Goal: Task Accomplishment & Management: Complete application form

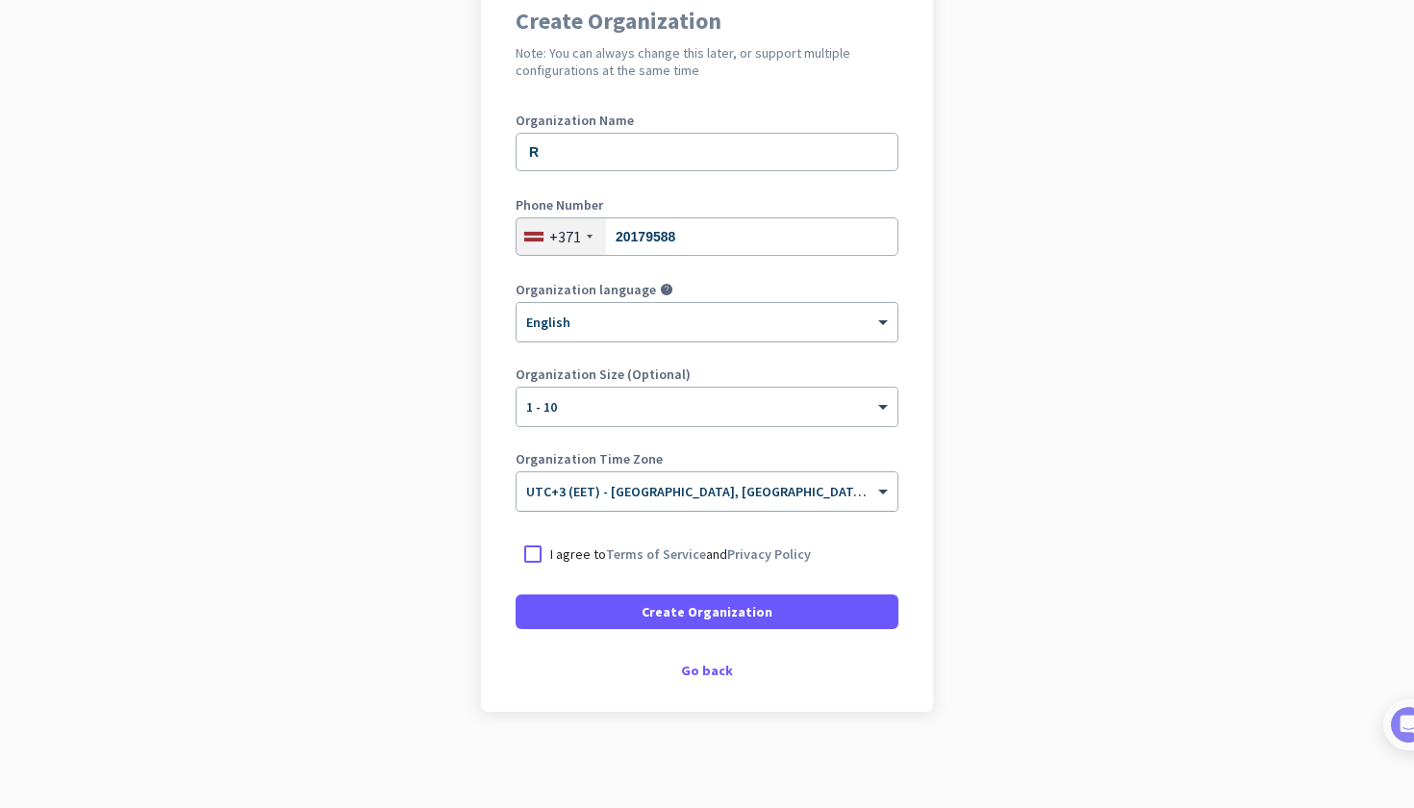
scroll to position [181, 0]
click at [685, 606] on span "Create Organization" at bounding box center [706, 611] width 131 height 19
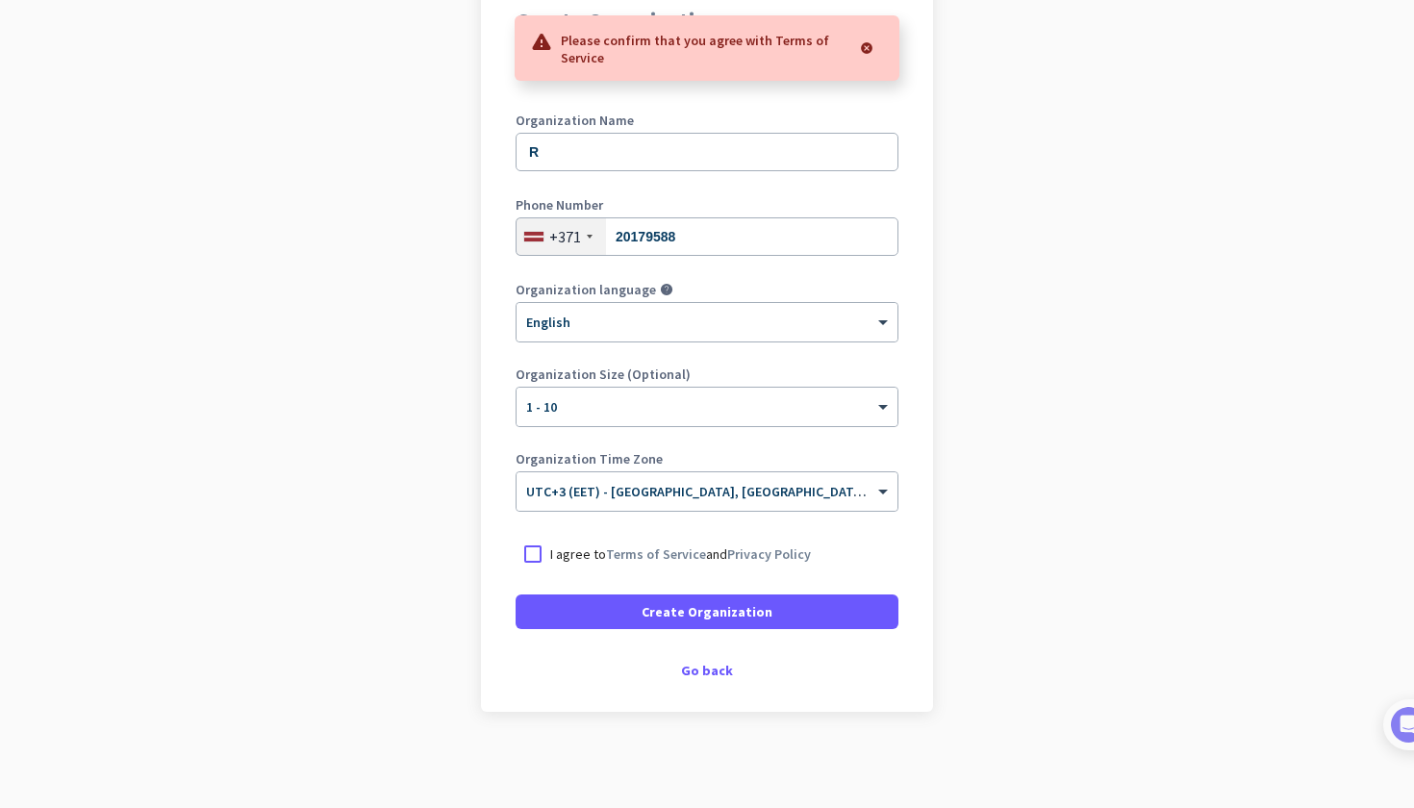
click at [593, 547] on p "I agree to Terms of Service and Privacy Policy" at bounding box center [680, 553] width 261 height 19
click at [0, 0] on input "I agree to Terms of Service and Privacy Policy" at bounding box center [0, 0] width 0 height 0
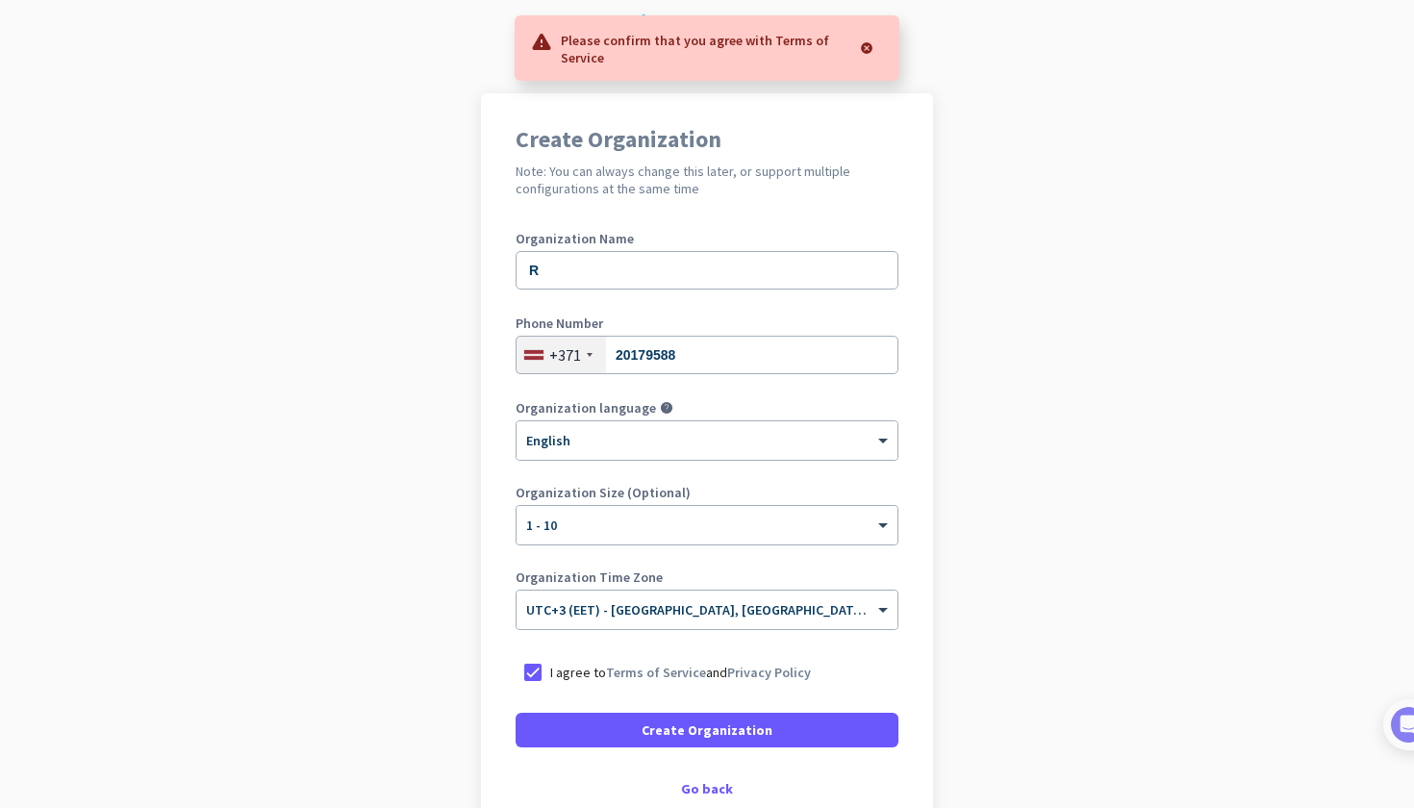
scroll to position [93, 0]
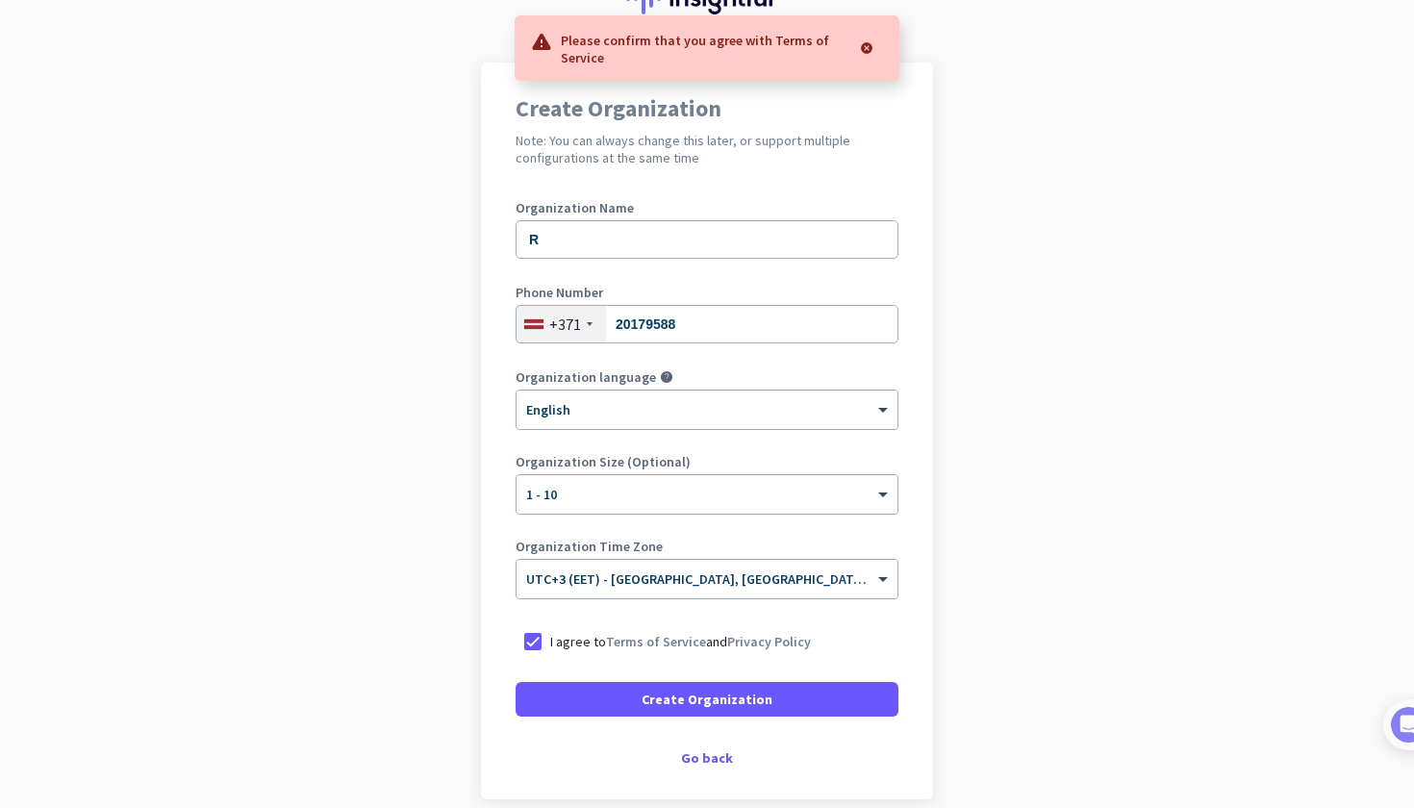
click at [732, 724] on div "Create Organization Note: You can always change this later, or support multiple…" at bounding box center [707, 431] width 452 height 737
click at [731, 714] on span at bounding box center [706, 699] width 383 height 46
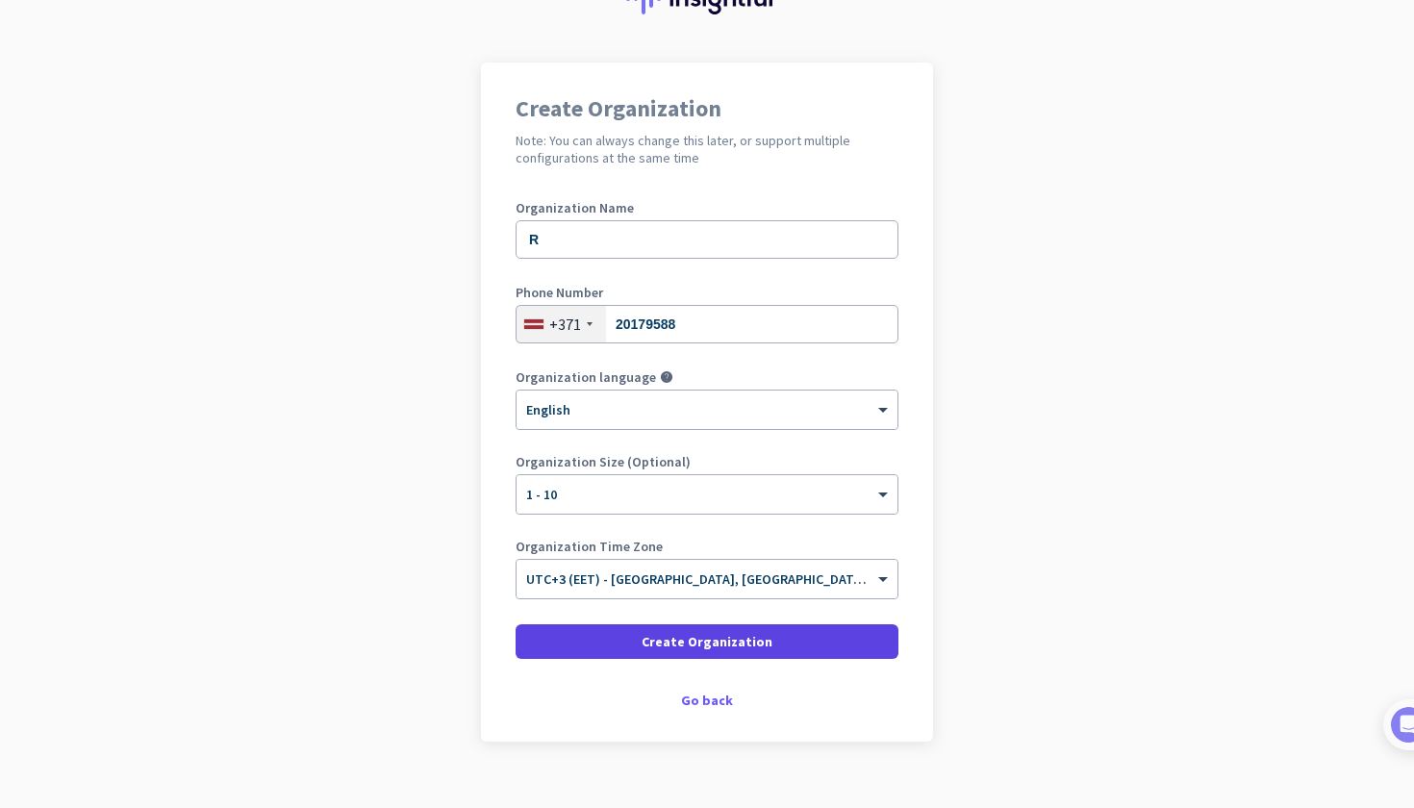
click at [724, 660] on span at bounding box center [706, 641] width 383 height 46
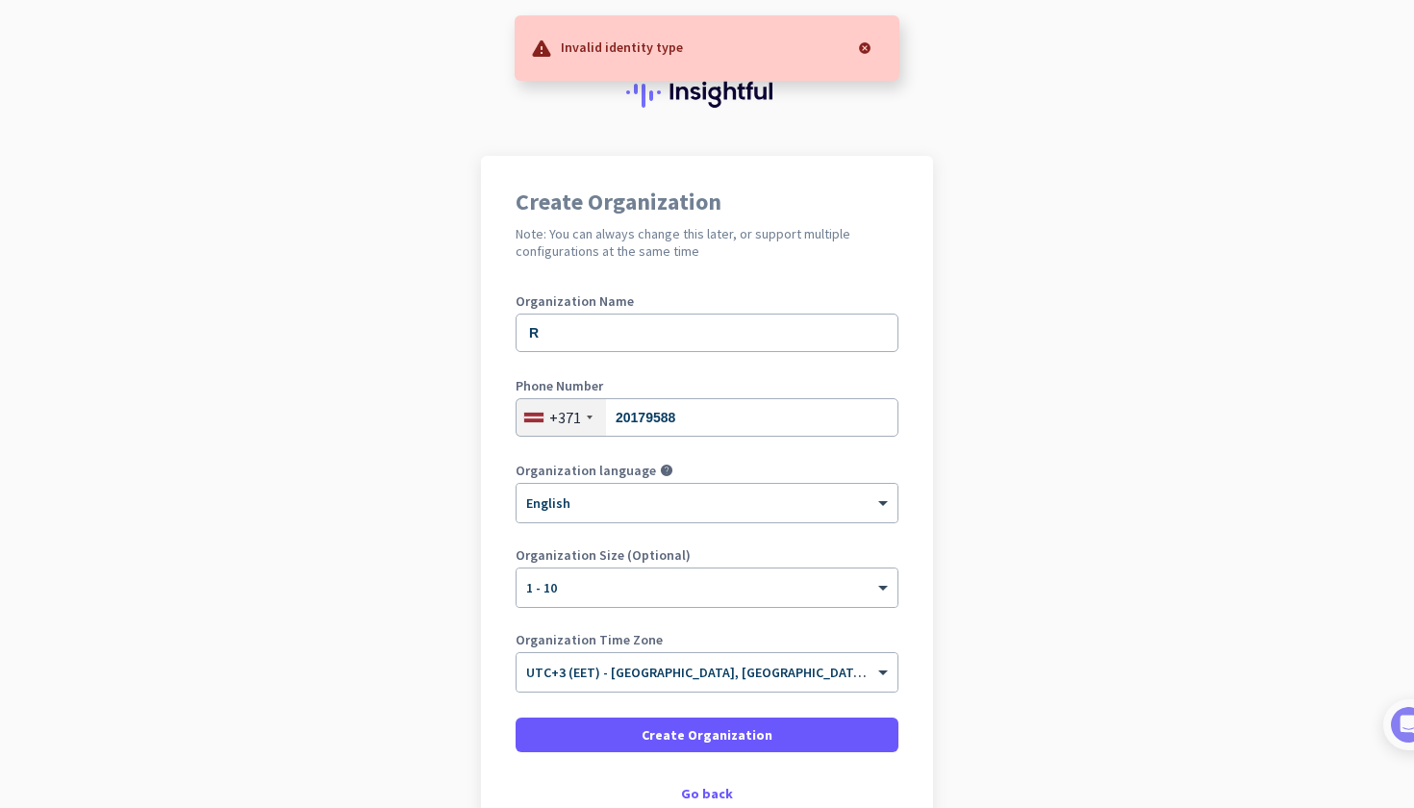
scroll to position [0, 0]
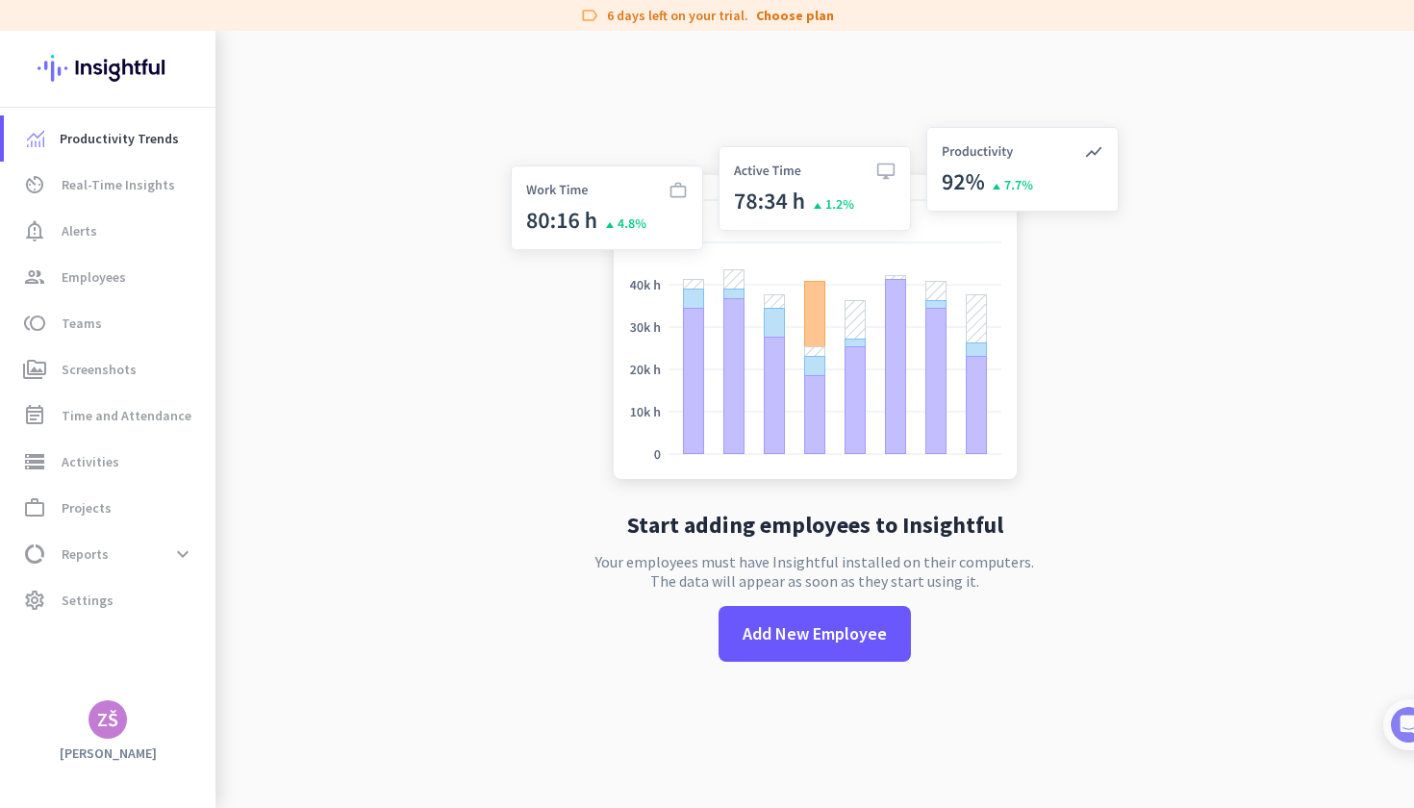
scroll to position [31, 0]
click at [50, 178] on span "av_timer Real-Time Insights" at bounding box center [109, 184] width 181 height 23
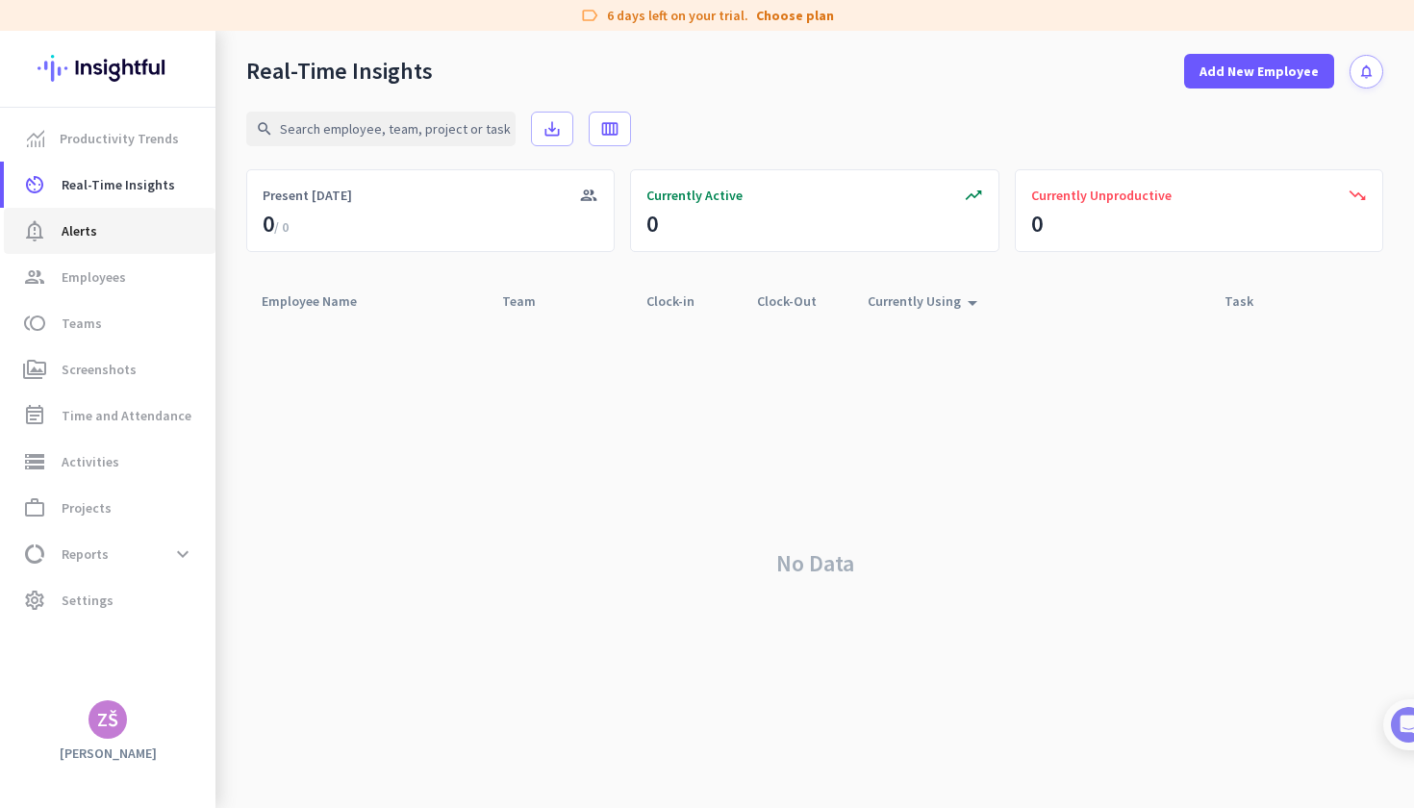
click at [122, 213] on link "notification_important Alerts" at bounding box center [110, 231] width 212 height 46
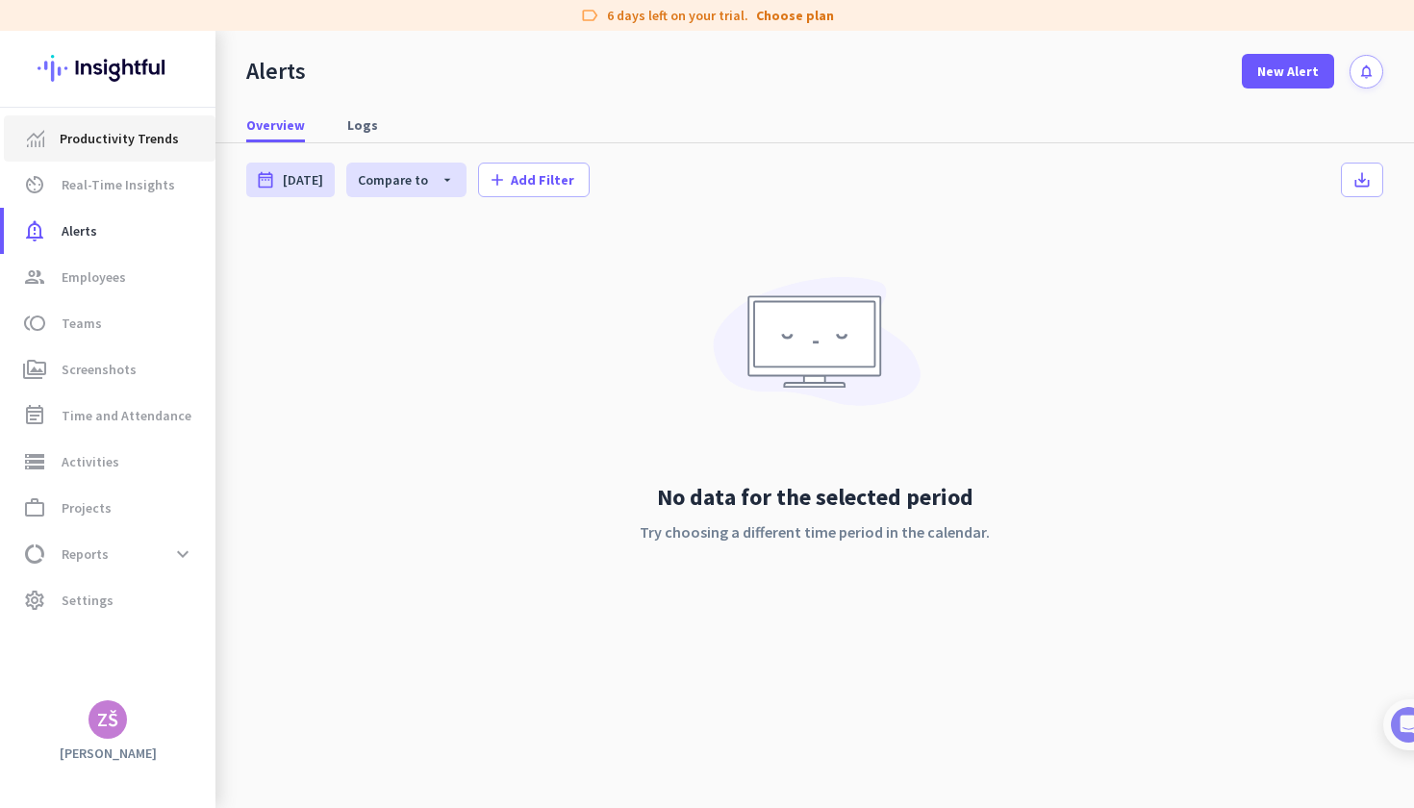
click at [143, 141] on span "Productivity Trends" at bounding box center [119, 138] width 119 height 23
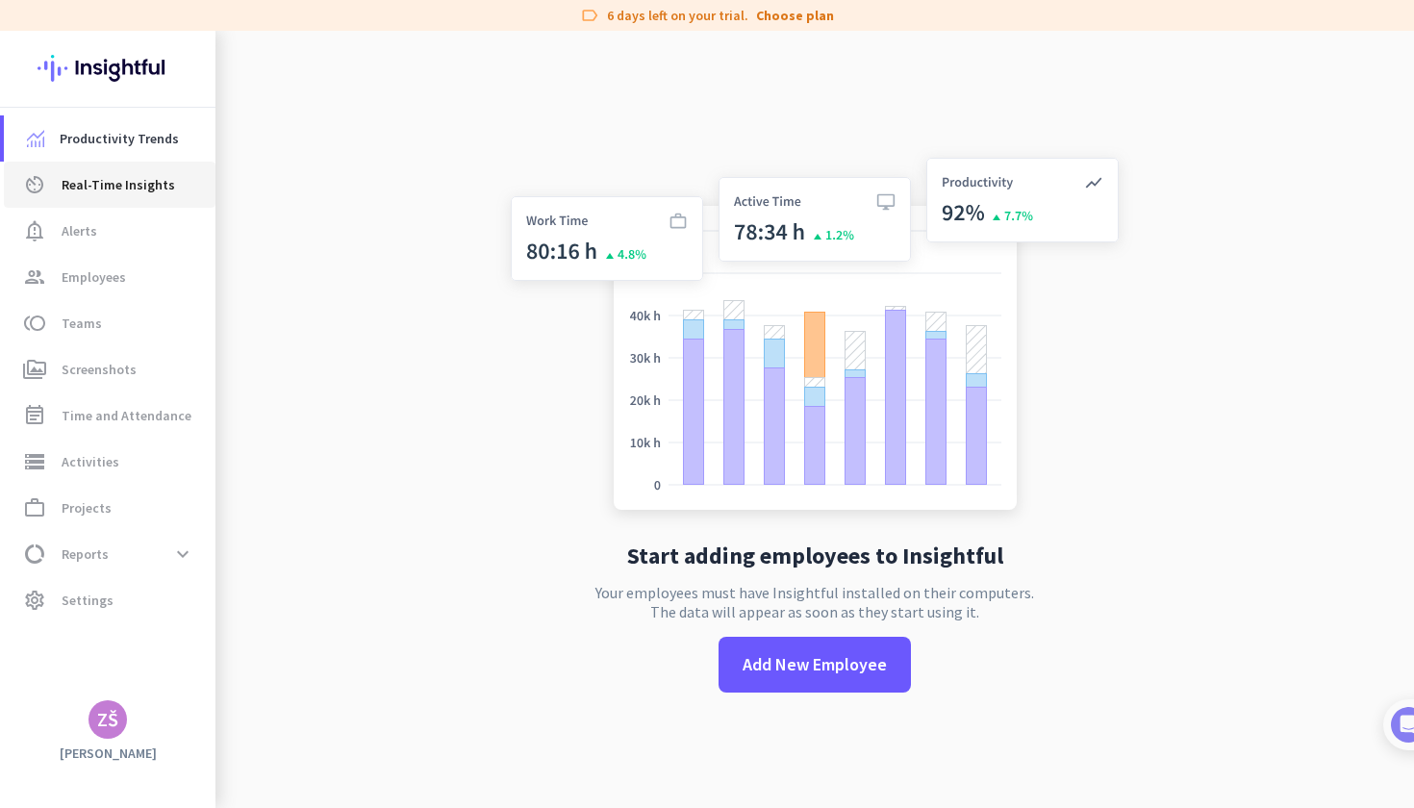
click at [137, 193] on span "Real-Time Insights" at bounding box center [118, 184] width 113 height 23
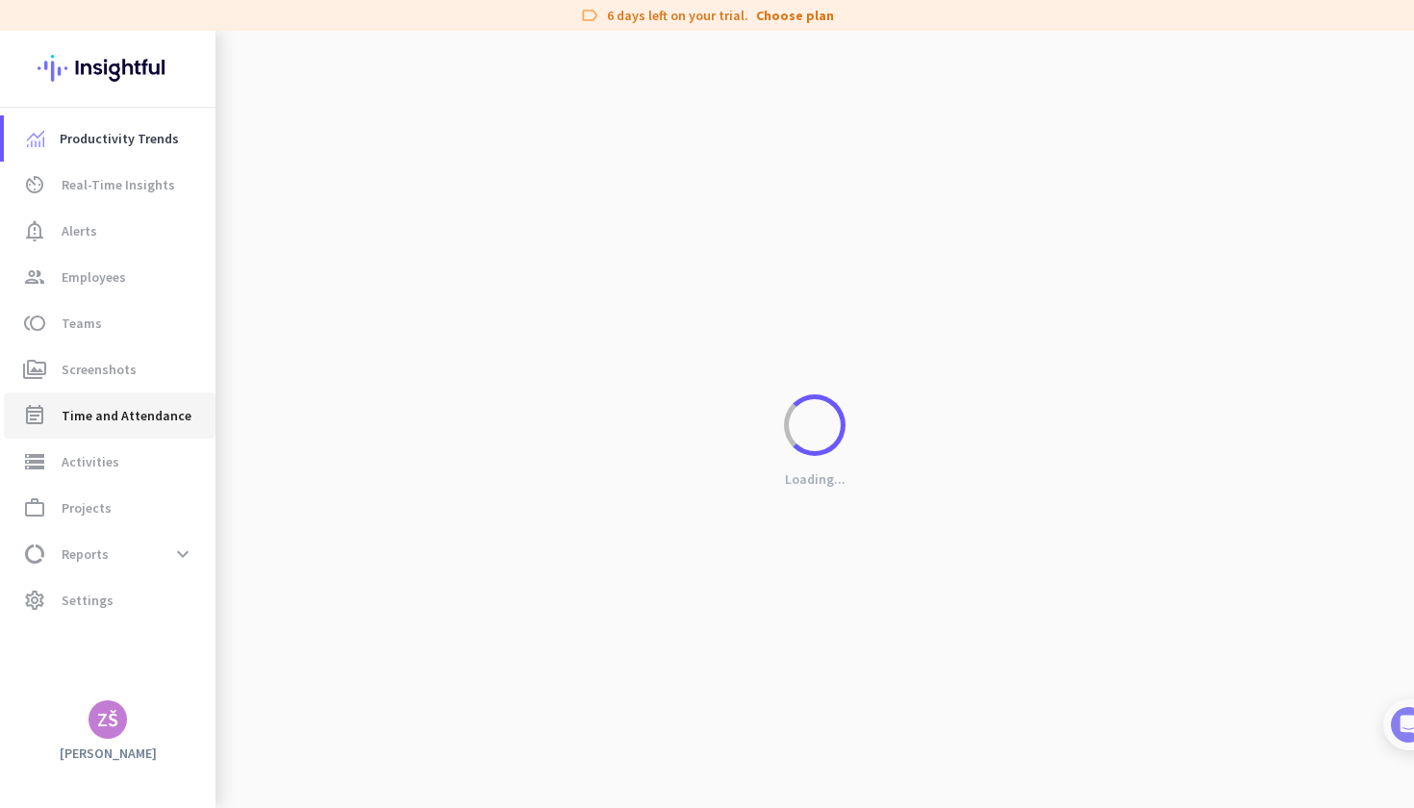
click at [112, 416] on span "Time and Attendance" at bounding box center [127, 415] width 130 height 23
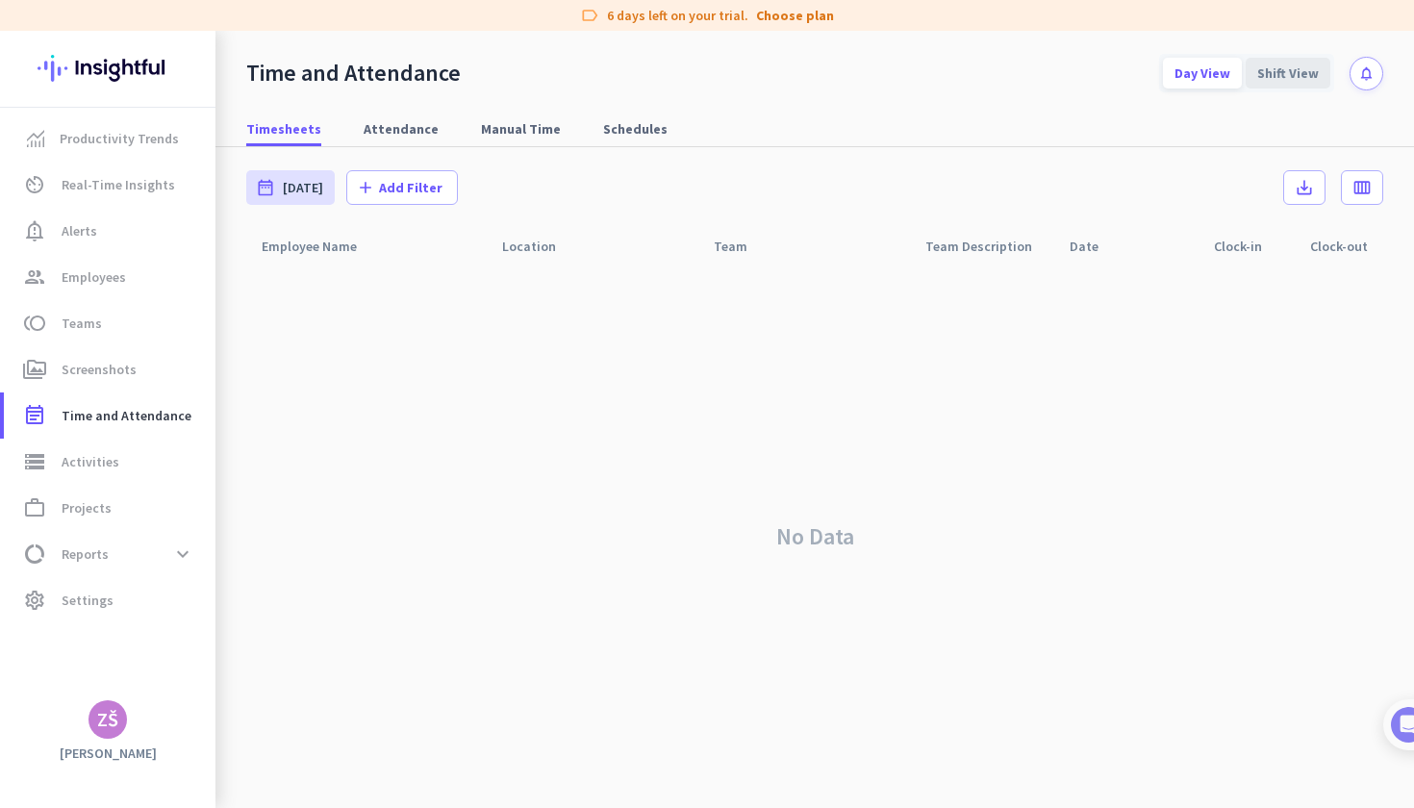
click at [1285, 75] on div "Shift View" at bounding box center [1287, 73] width 85 height 31
click at [1217, 73] on div "Day View" at bounding box center [1202, 73] width 79 height 31
click at [159, 364] on span "perm_media Screenshots" at bounding box center [109, 369] width 181 height 23
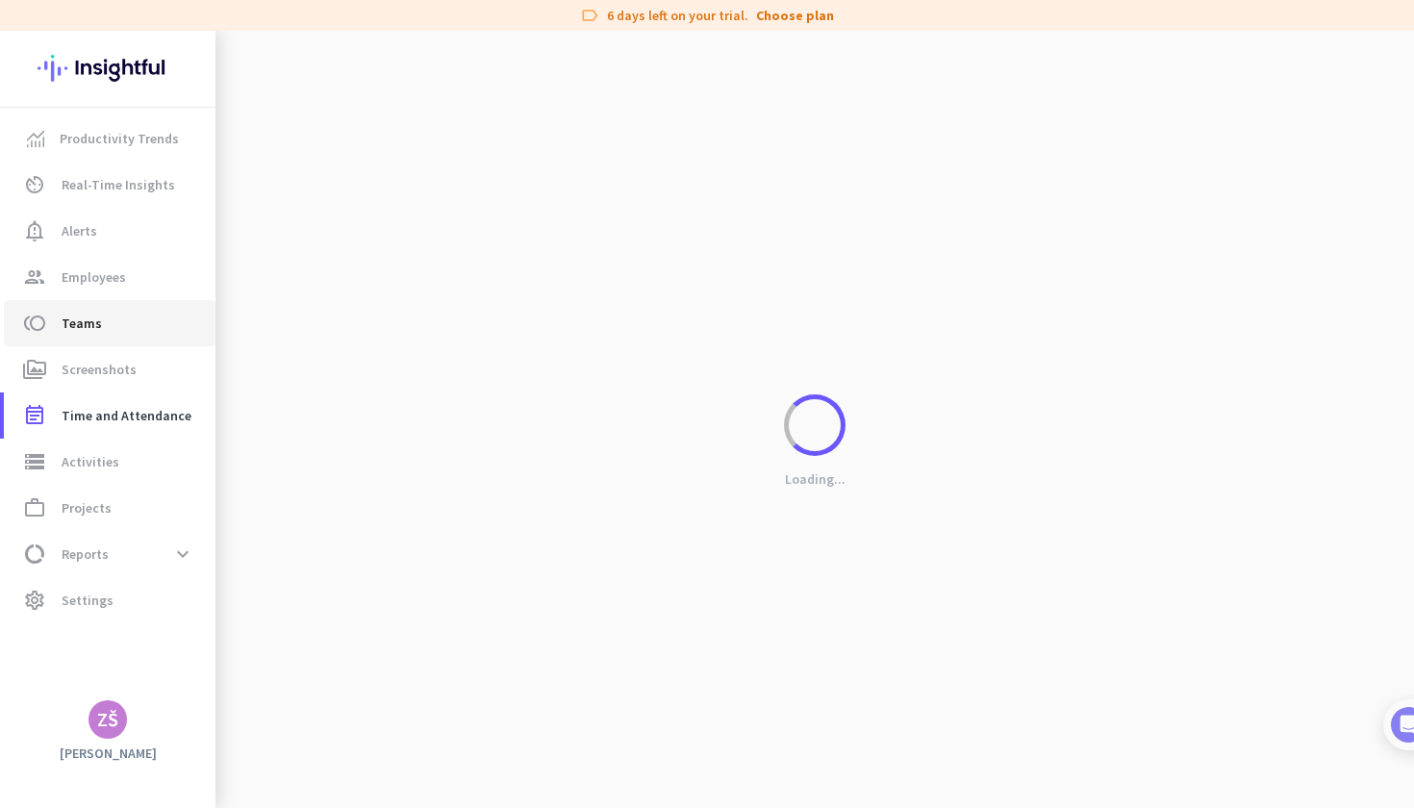
click at [149, 332] on span "toll Teams" at bounding box center [109, 323] width 181 height 23
click at [140, 287] on span "group Employees" at bounding box center [109, 276] width 181 height 23
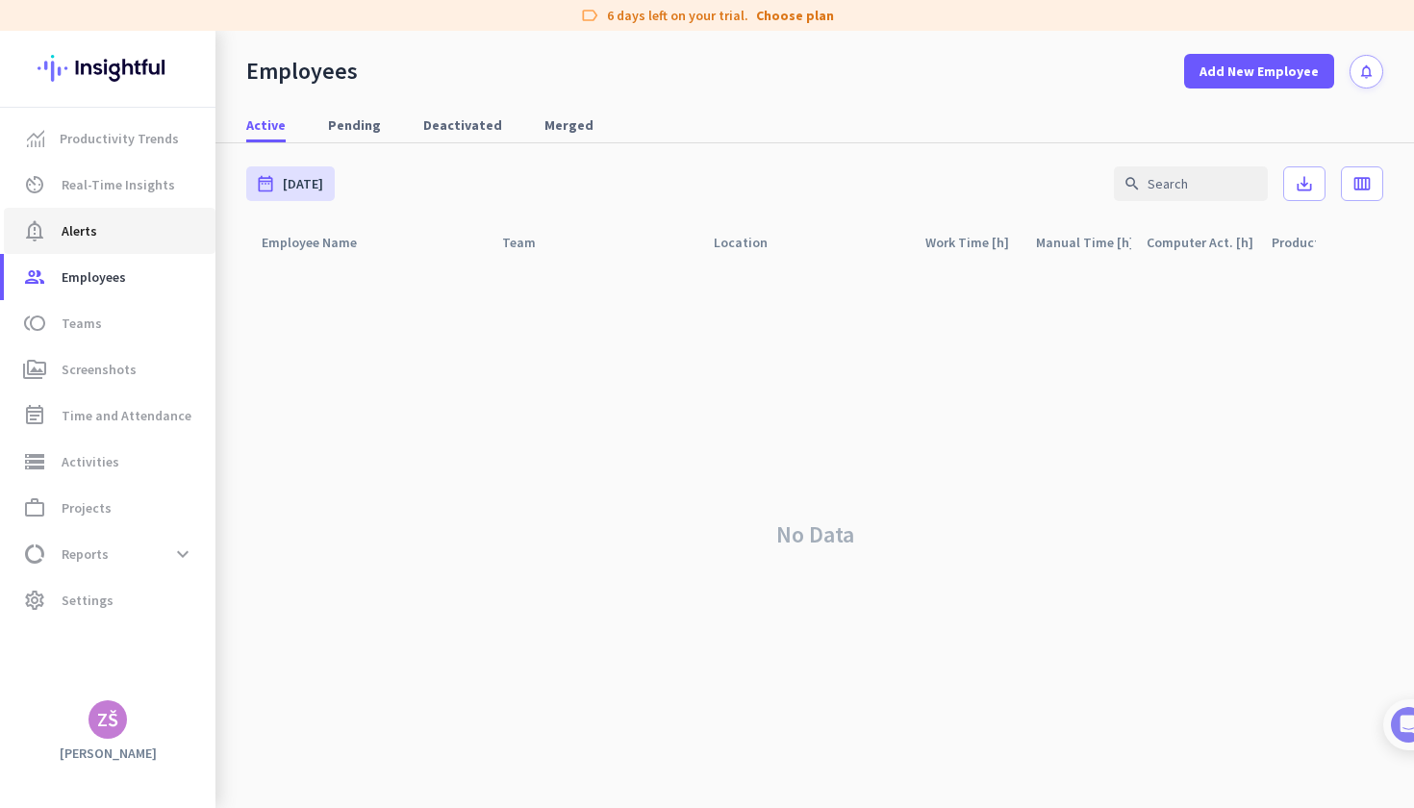
click at [121, 235] on span "notification_important Alerts" at bounding box center [109, 230] width 181 height 23
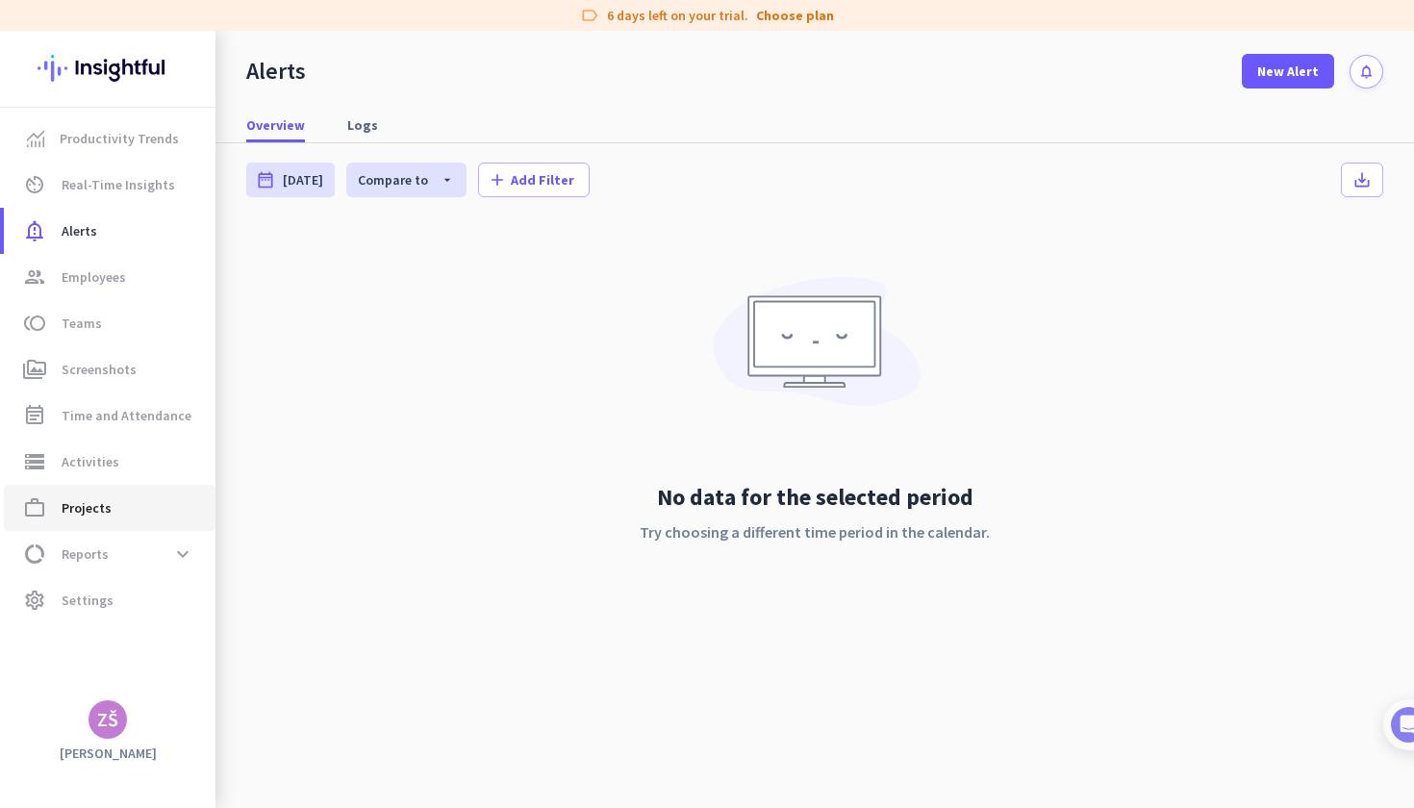
click at [134, 497] on span "work_outline Projects" at bounding box center [109, 507] width 181 height 23
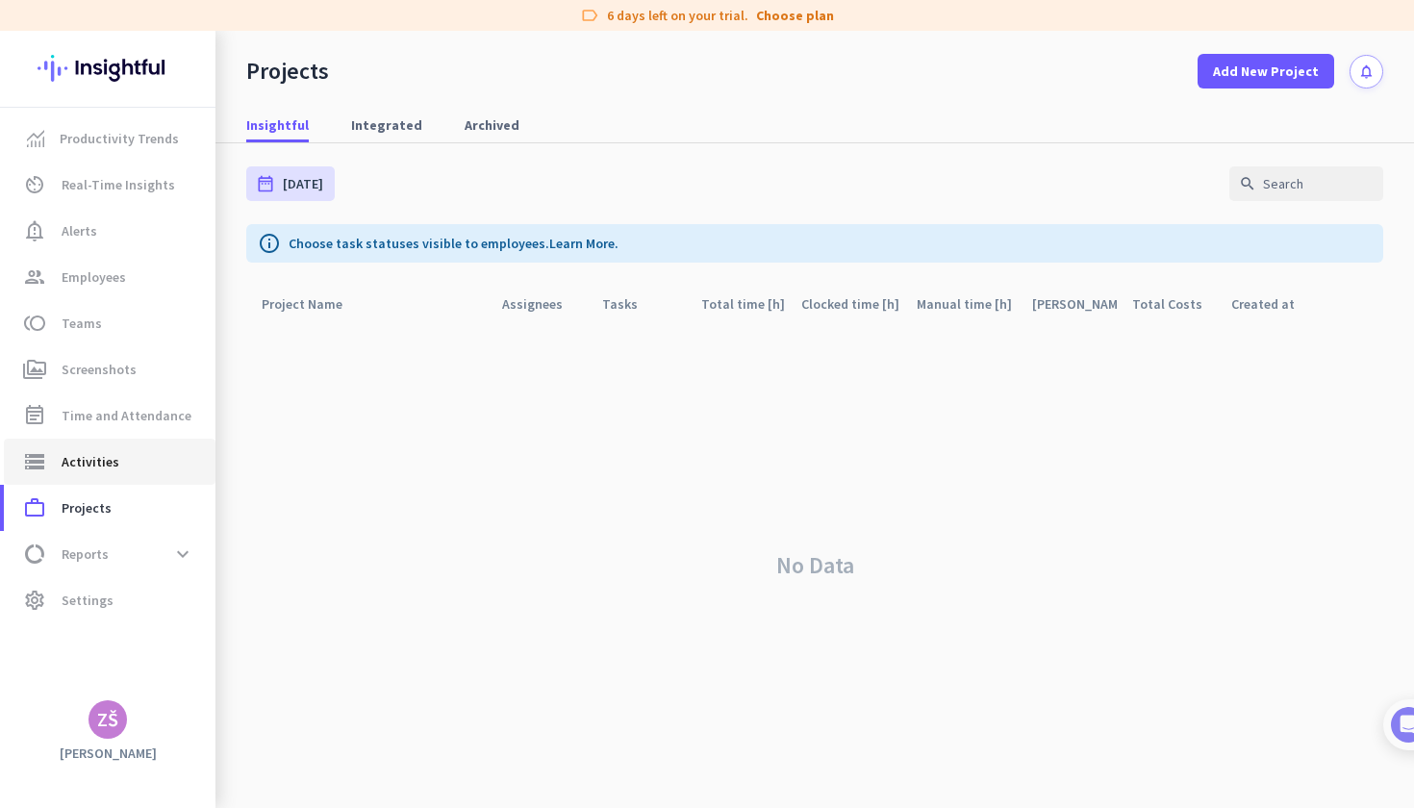
click at [102, 445] on link "storage Activities" at bounding box center [110, 462] width 212 height 46
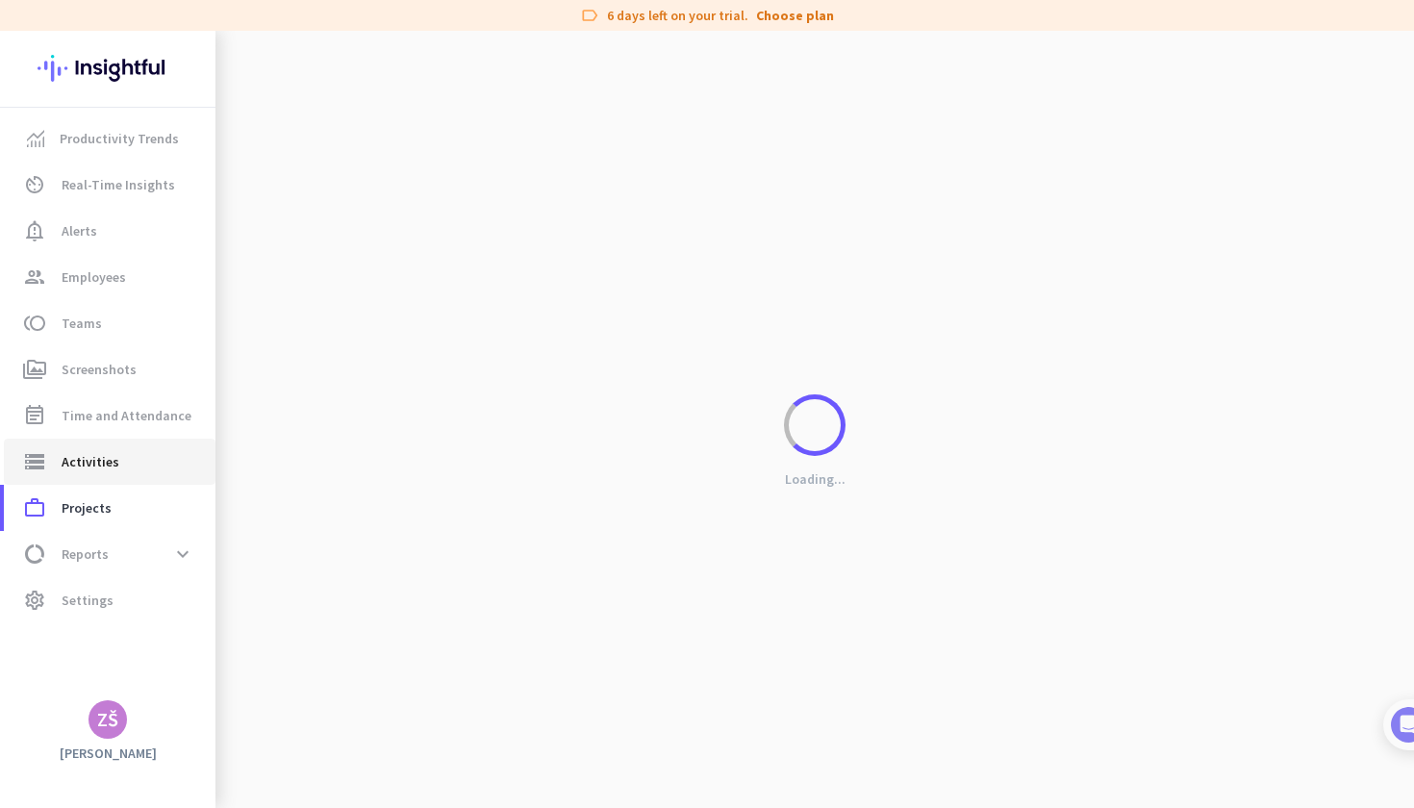
type input "[DATE]"
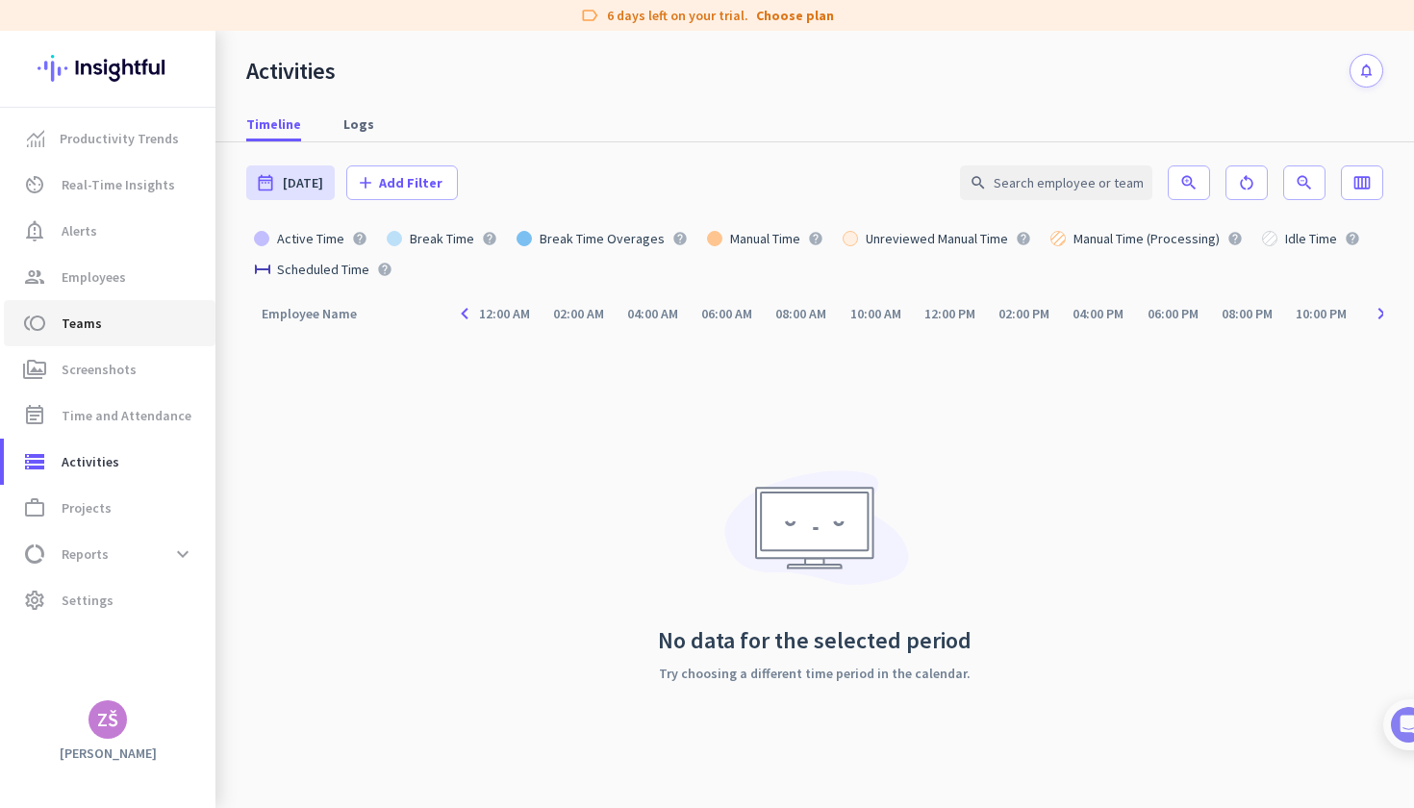
click at [101, 309] on link "toll Teams" at bounding box center [110, 323] width 212 height 46
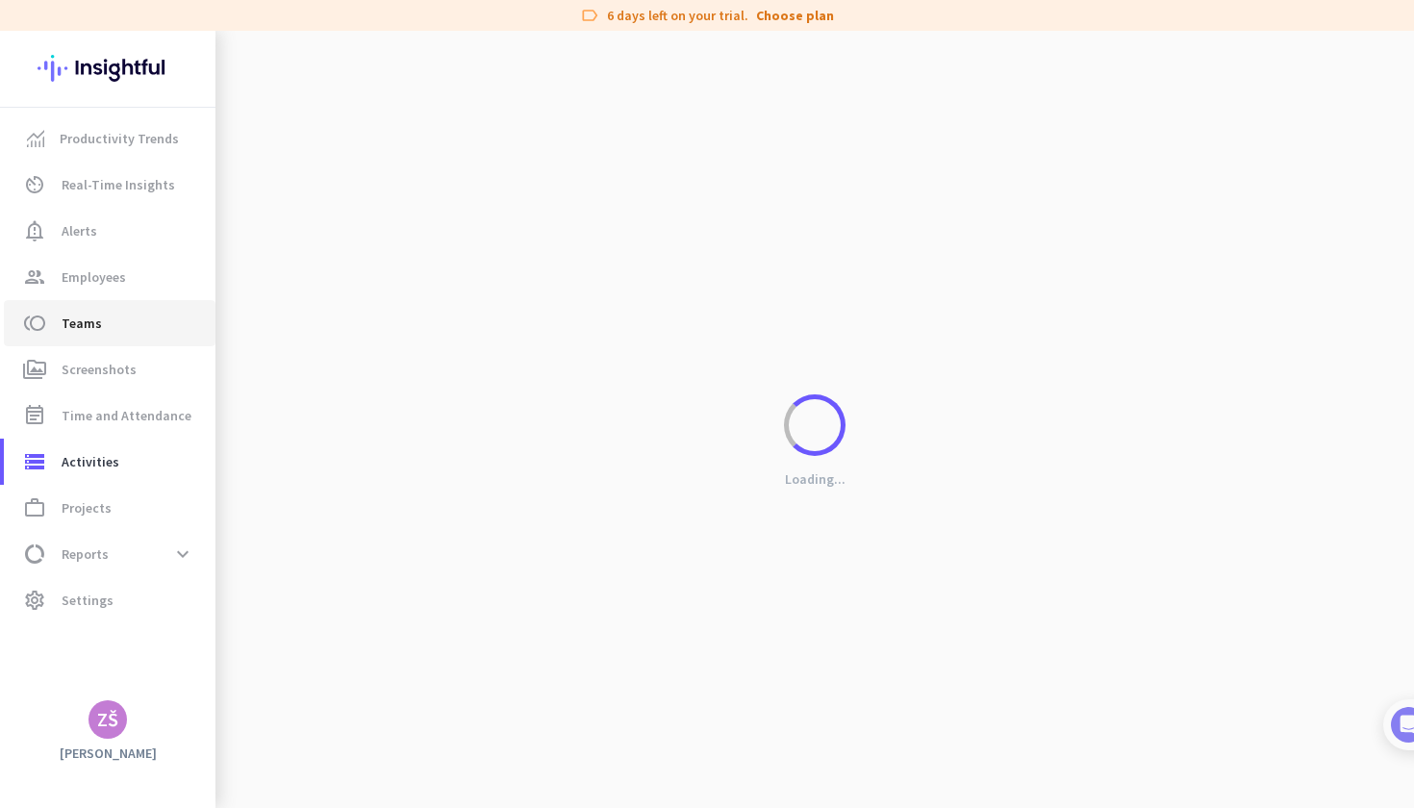
type input "[DATE] - [DATE]"
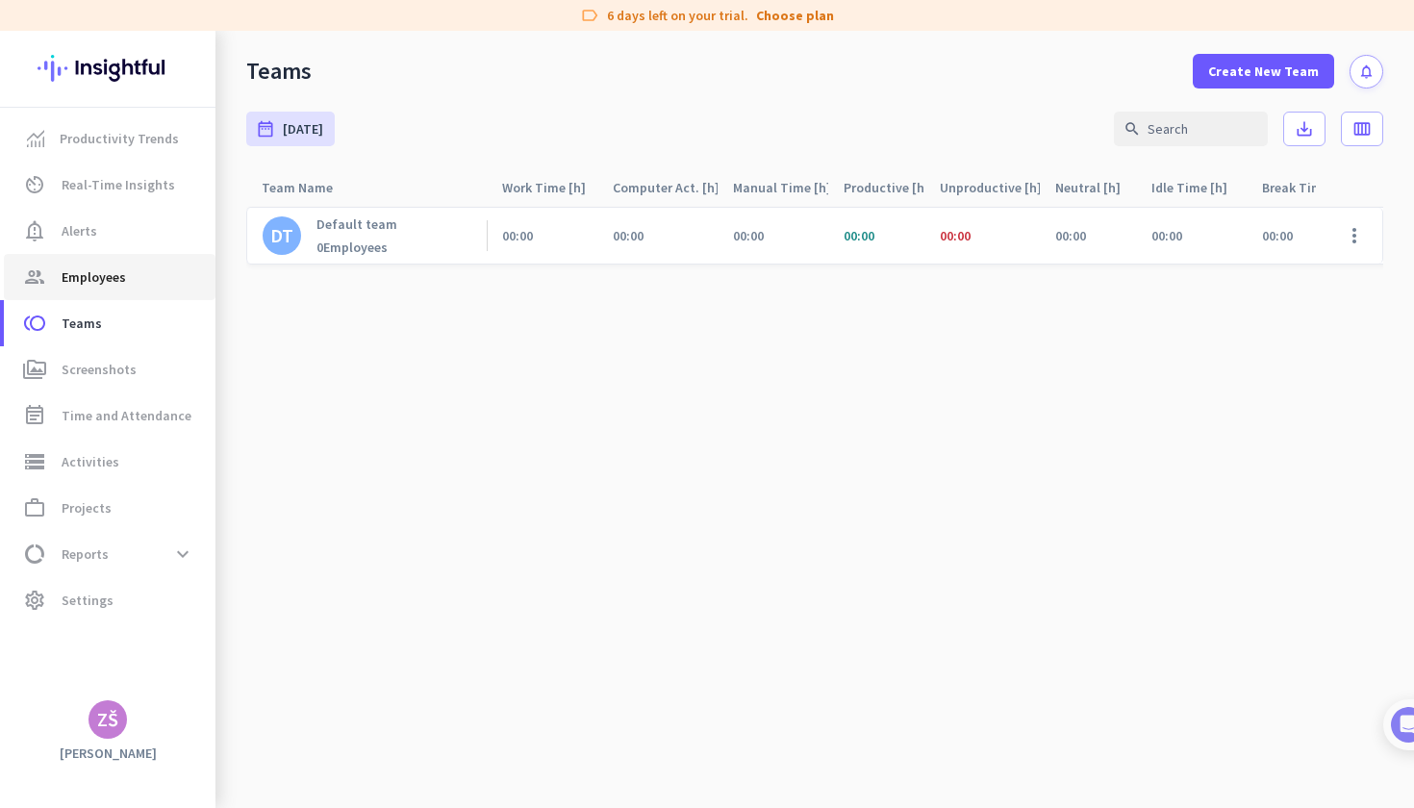
click at [108, 275] on span "Employees" at bounding box center [94, 276] width 64 height 23
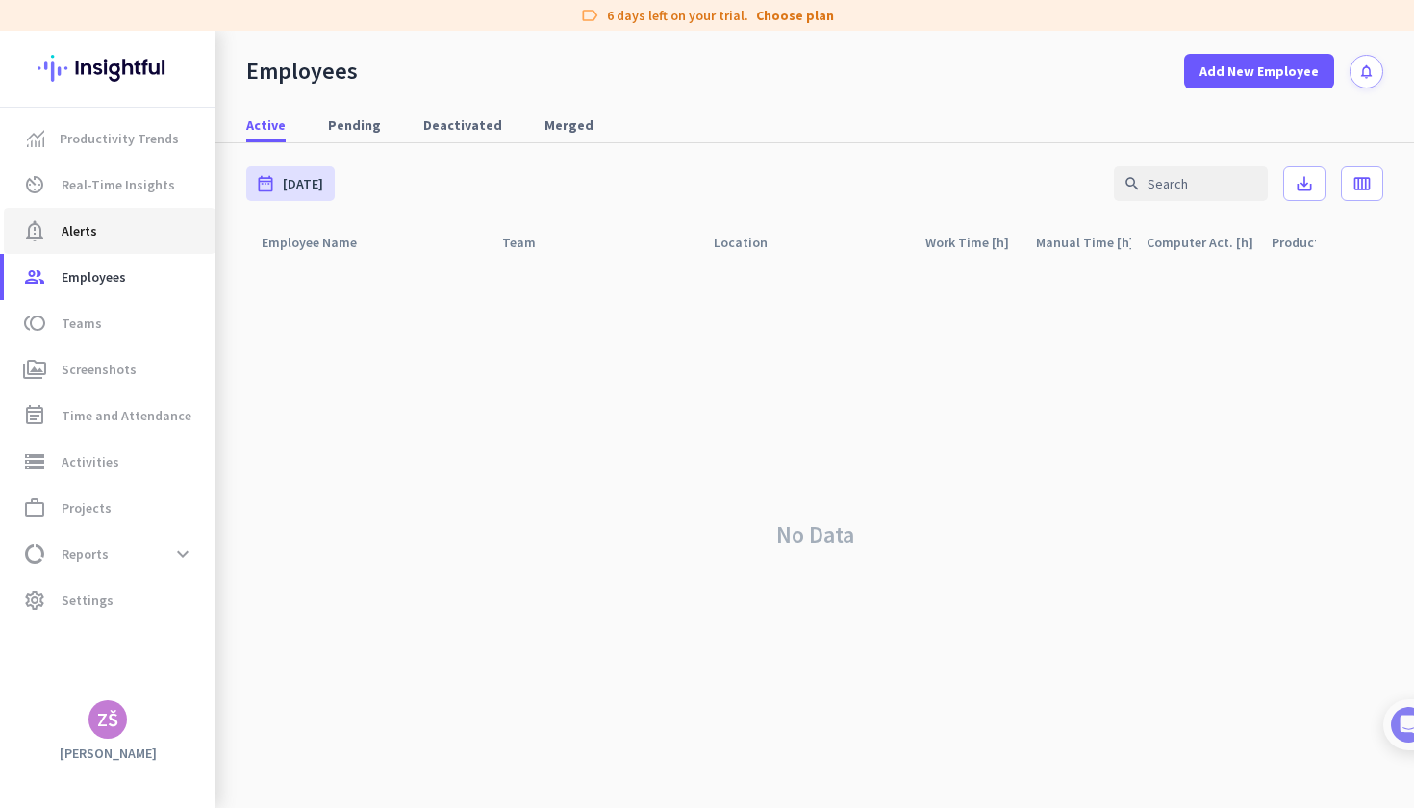
click at [118, 212] on link "notification_important Alerts" at bounding box center [110, 231] width 212 height 46
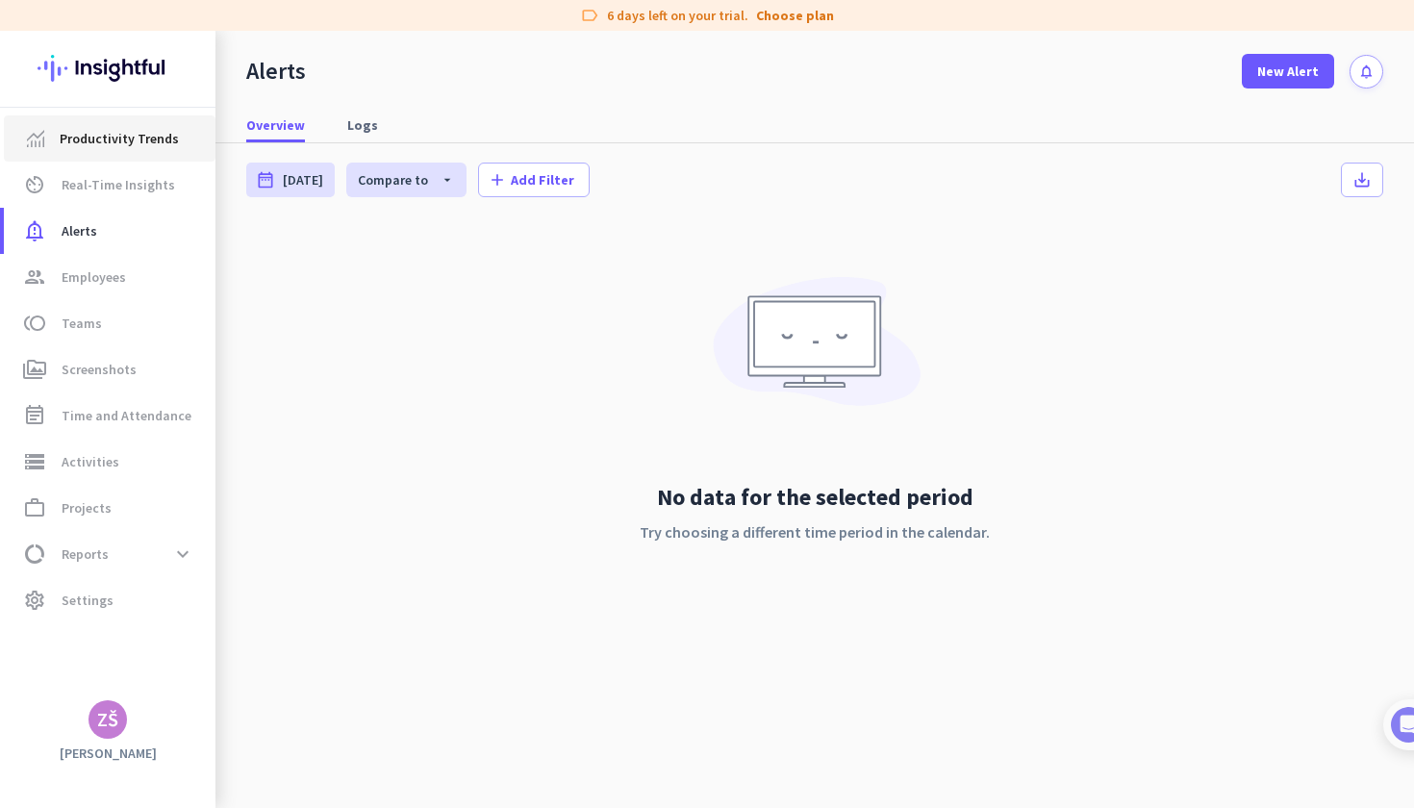
click at [115, 155] on link "Productivity Trends" at bounding box center [110, 138] width 212 height 46
